Goal: Find specific page/section: Locate a particular part of the current website

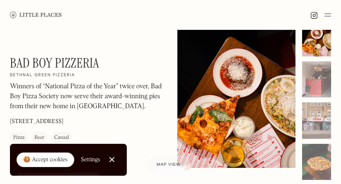
scroll to position [106, 0]
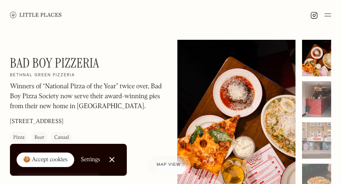
click at [319, 92] on div at bounding box center [316, 99] width 29 height 36
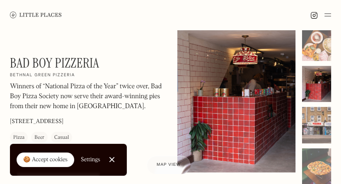
scroll to position [30, 0]
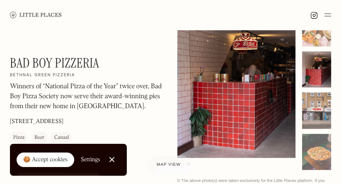
click at [317, 119] on div at bounding box center [316, 110] width 29 height 36
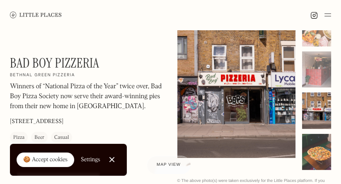
click at [317, 154] on div at bounding box center [316, 152] width 29 height 36
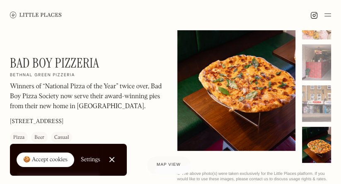
scroll to position [37, 0]
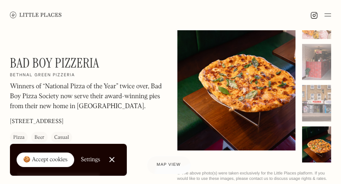
click at [159, 112] on div "Winners of “National Pizza of the Year” twice over, Bad Boy Pizza Society now s…" at bounding box center [87, 99] width 154 height 34
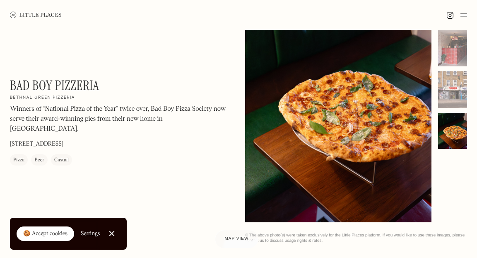
scroll to position [51, 0]
